Goal: Find specific page/section: Find specific page/section

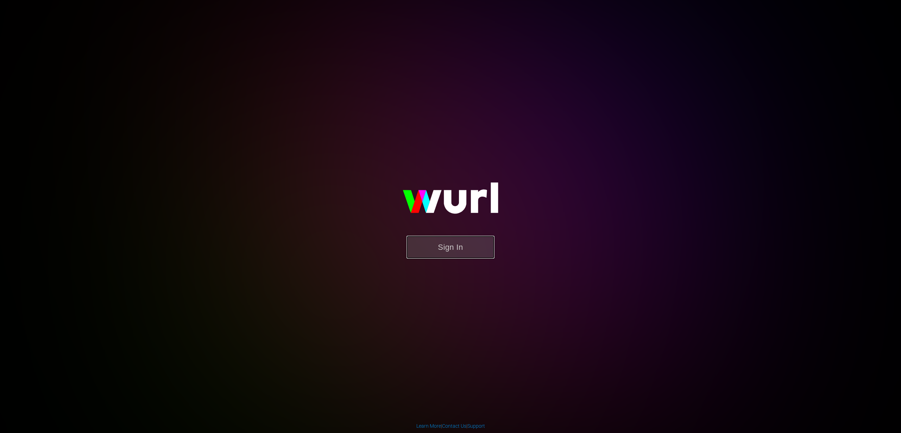
click at [430, 246] on button "Sign In" at bounding box center [451, 246] width 88 height 23
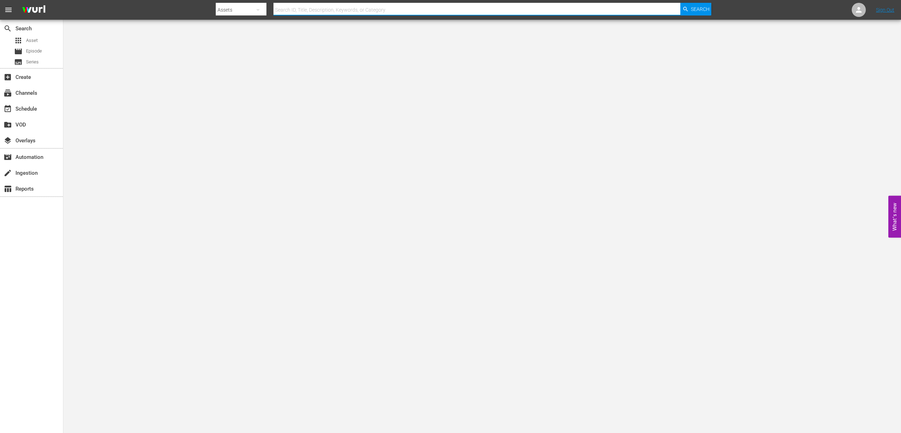
click at [298, 12] on input "text" at bounding box center [477, 9] width 407 height 17
paste input "177299"
type input "177299"
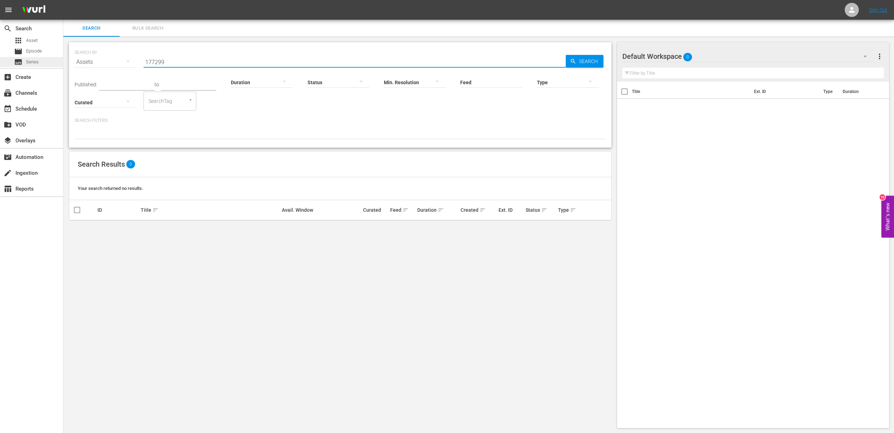
drag, startPoint x: 304, startPoint y: 61, endPoint x: 26, endPoint y: 66, distance: 277.8
click at [63, 0] on div "search Search apps Asset movie Episode subtitles Series add_box Create subscrip…" at bounding box center [478, 0] width 831 height 0
paste input "301"
drag, startPoint x: 191, startPoint y: 62, endPoint x: 29, endPoint y: 72, distance: 162.9
click at [63, 0] on div "search Search apps Asset movie Episode subtitles Series add_box Create subscrip…" at bounding box center [478, 0] width 831 height 0
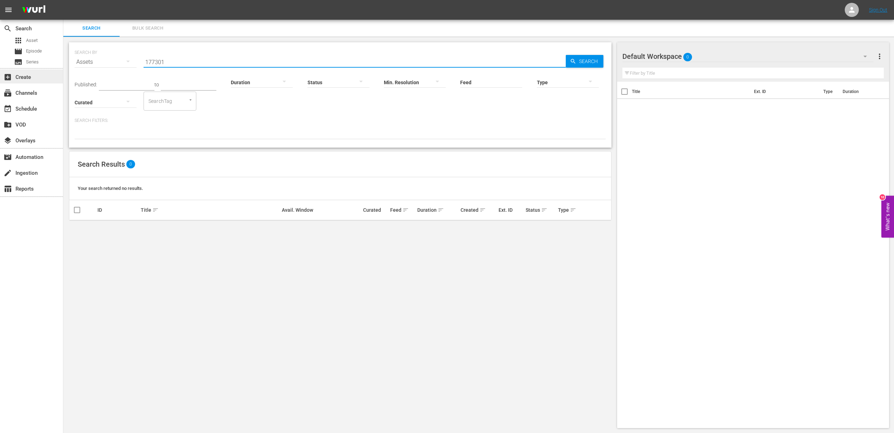
paste input "21028"
drag, startPoint x: 193, startPoint y: 59, endPoint x: 61, endPoint y: 65, distance: 132.1
click at [63, 0] on div "search Search apps Asset movie Episode subtitles Series add_box Create subscrip…" at bounding box center [478, 0] width 831 height 0
paste input "5"
drag, startPoint x: 196, startPoint y: 62, endPoint x: 42, endPoint y: 62, distance: 153.8
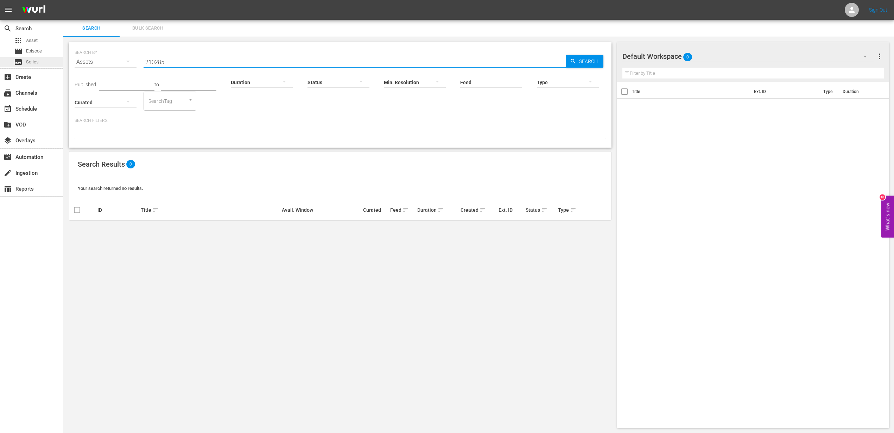
click at [63, 0] on div "search Search apps Asset movie Episode subtitles Series add_box Create subscrip…" at bounding box center [478, 0] width 831 height 0
paste input "3554"
type input "213554"
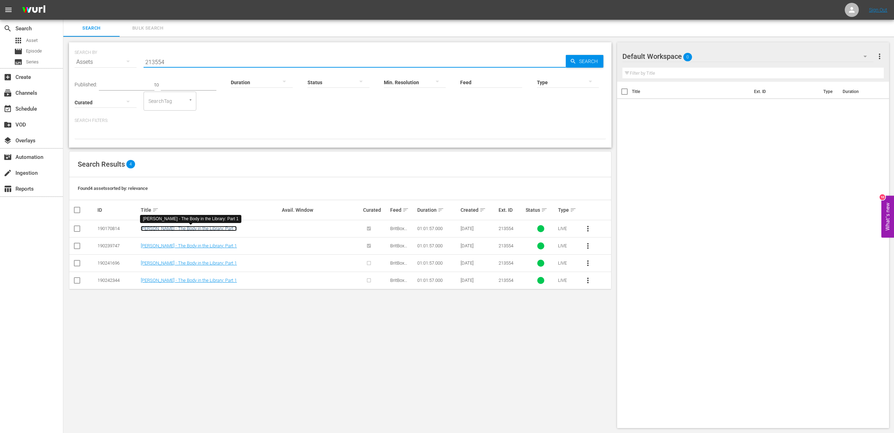
click at [160, 230] on link "[PERSON_NAME] - The Body in the Library: Part 1" at bounding box center [189, 228] width 96 height 5
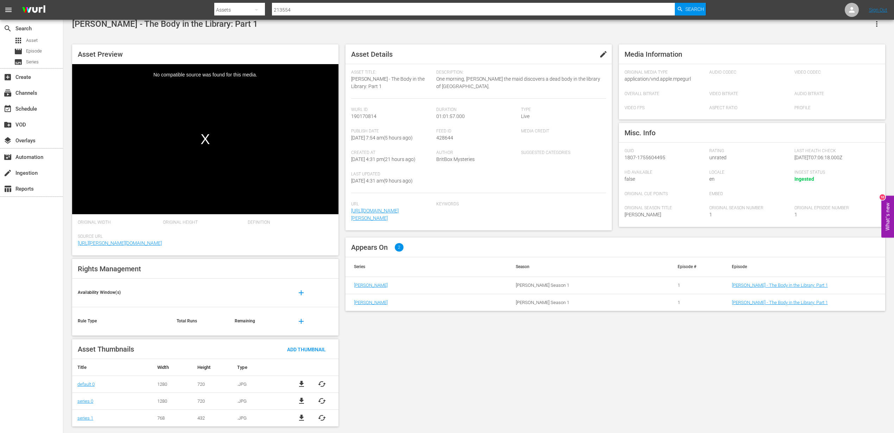
scroll to position [12, 0]
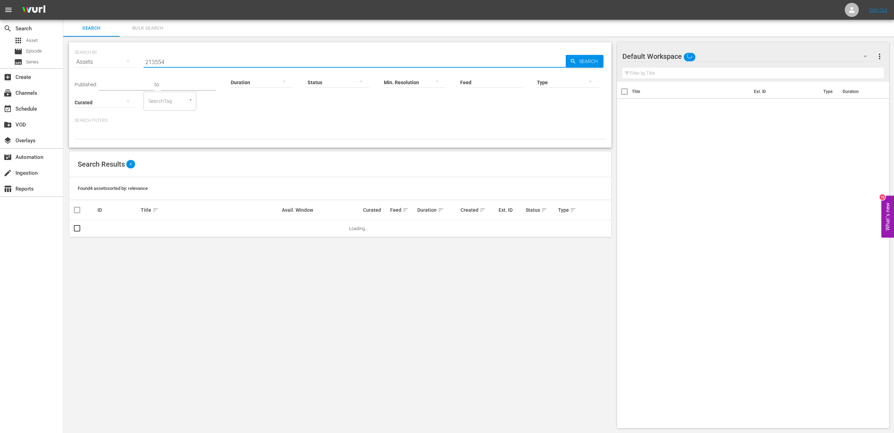
click at [183, 65] on input "213554" at bounding box center [355, 62] width 422 height 17
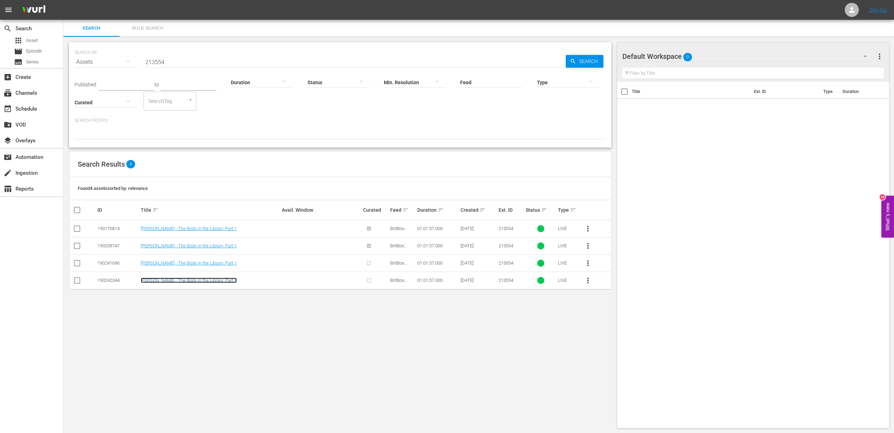
click at [182, 281] on link "[PERSON_NAME] - The Body in the Library: Part 1" at bounding box center [189, 279] width 96 height 5
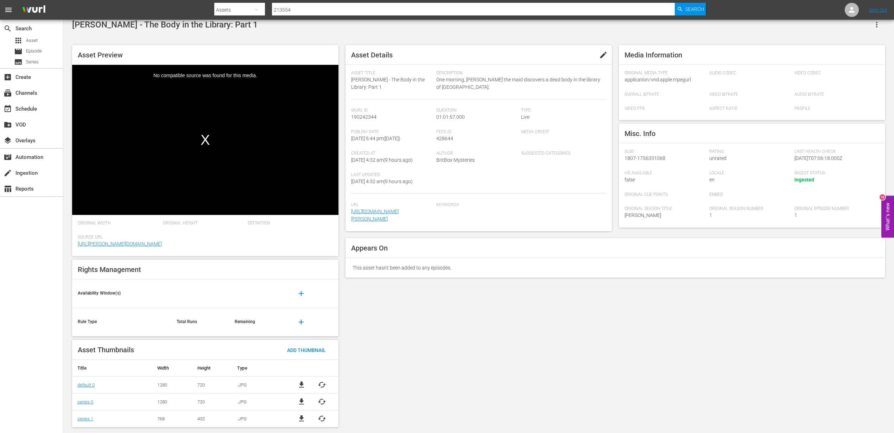
scroll to position [12, 0]
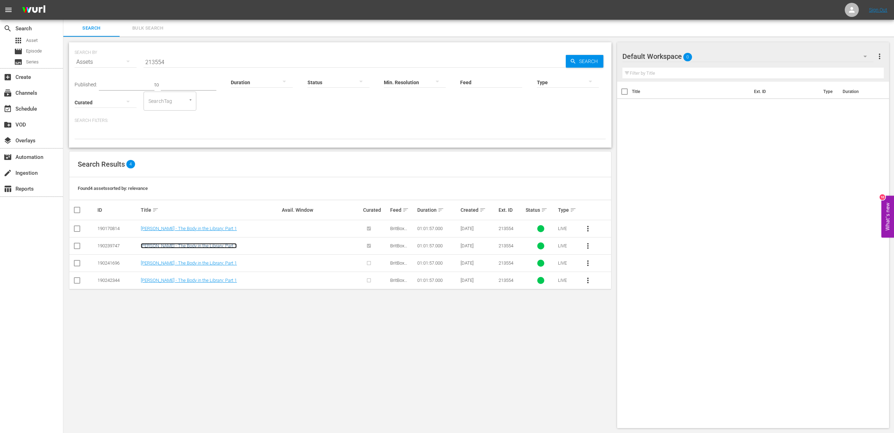
click at [180, 246] on link "[PERSON_NAME] - The Body in the Library: Part 1" at bounding box center [189, 245] width 96 height 5
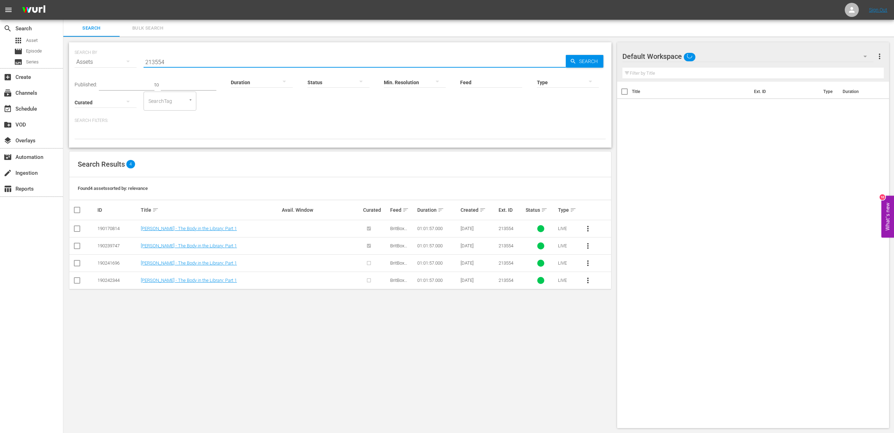
click at [182, 64] on input "213554" at bounding box center [355, 62] width 422 height 17
click at [197, 263] on link "[PERSON_NAME] - The Body in the Library: Part 1" at bounding box center [189, 262] width 96 height 5
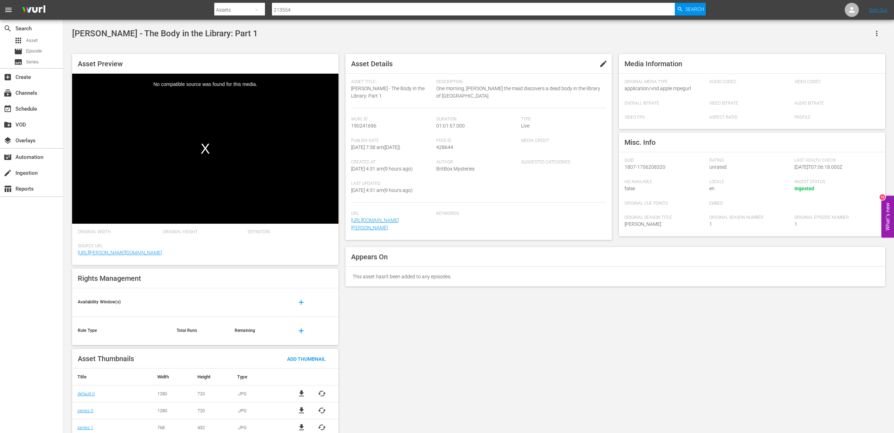
drag, startPoint x: 299, startPoint y: 8, endPoint x: 230, endPoint y: 15, distance: 69.4
click at [238, 14] on div "Search By Assets Search ID, Title, Description, Keywords, or Category 213554 Se…" at bounding box center [460, 9] width 492 height 17
paste input "71"
type input "213571"
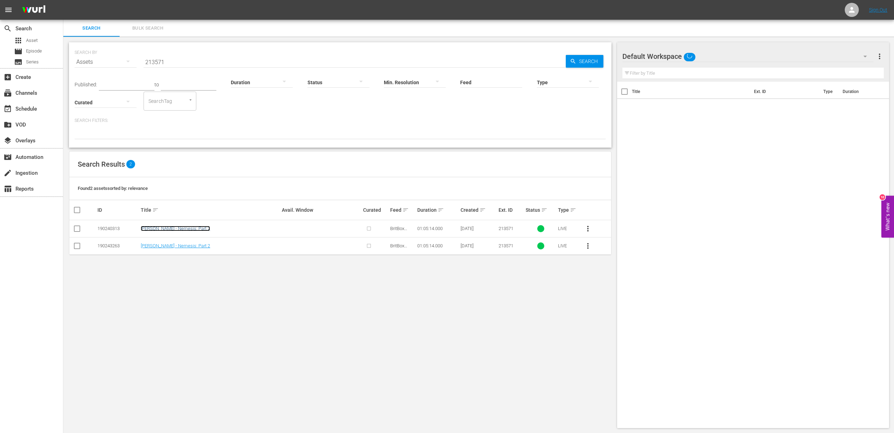
click at [154, 230] on link "[PERSON_NAME] - Nemesis: Part 2" at bounding box center [175, 228] width 69 height 5
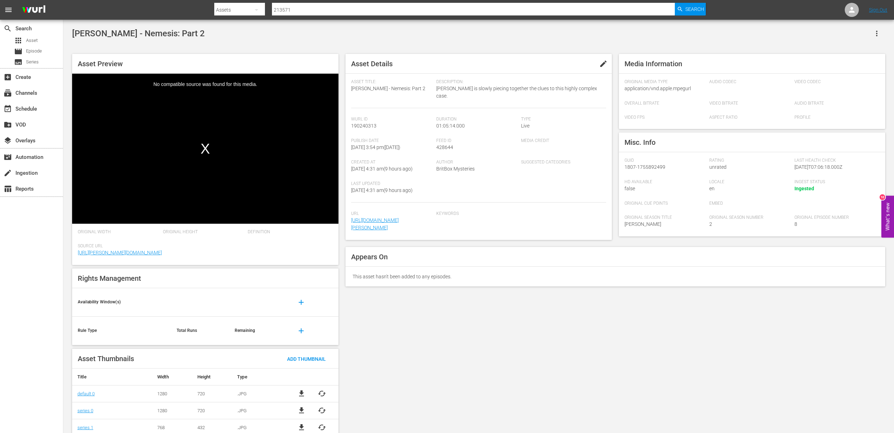
click at [298, 9] on input "213571" at bounding box center [473, 9] width 403 height 17
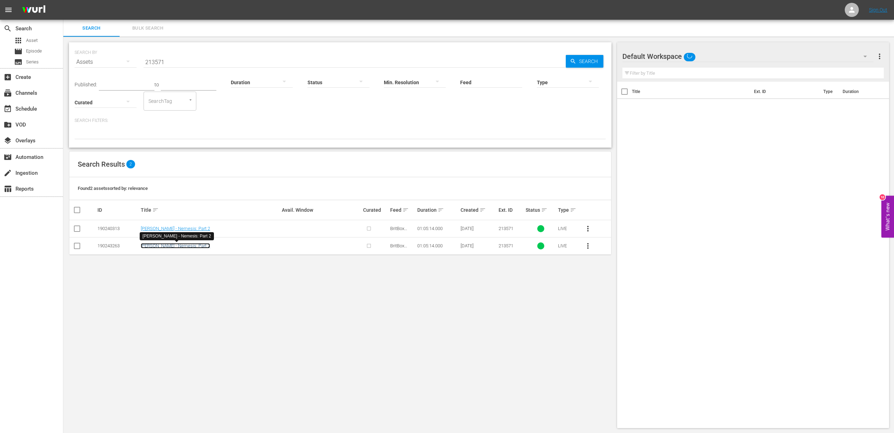
click at [163, 244] on link "[PERSON_NAME] - Nemesis: Part 2" at bounding box center [175, 245] width 69 height 5
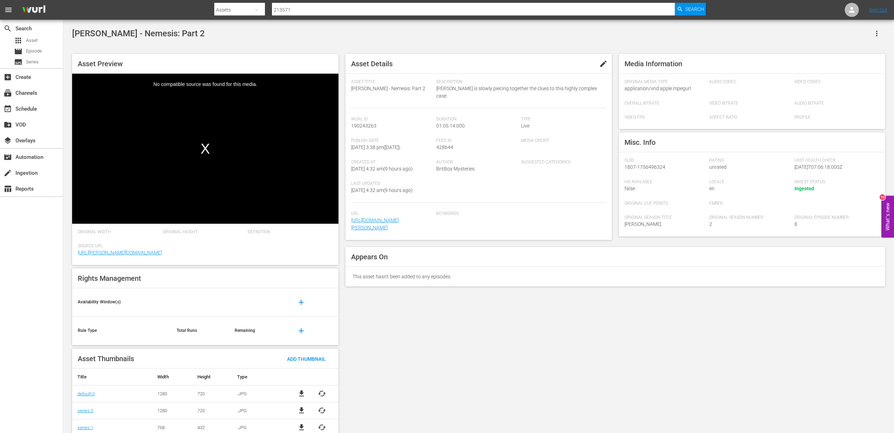
click at [219, 158] on div "Video Player" at bounding box center [205, 143] width 266 height 139
click at [219, 159] on div "Video Player" at bounding box center [205, 143] width 266 height 139
